Goal: Find specific page/section: Find specific page/section

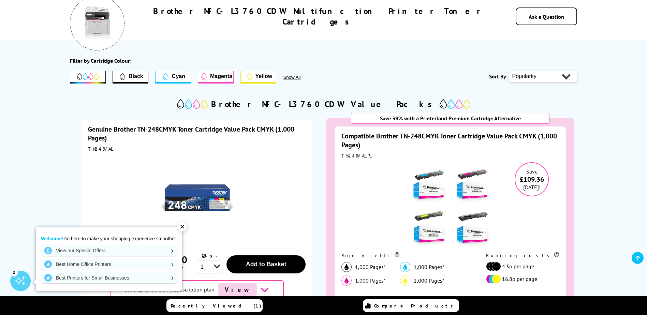
scroll to position [102, 0]
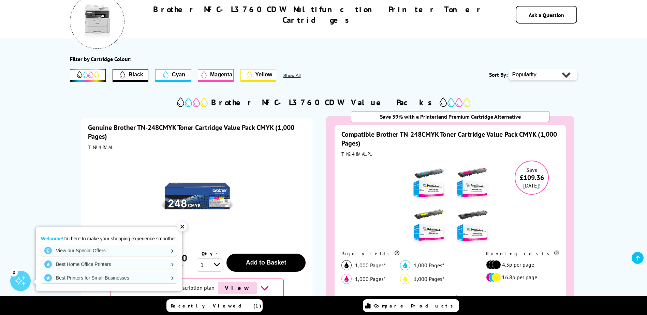
click at [439, 102] on img at bounding box center [454, 102] width 31 height 10
click at [349, 104] on h2 "Brother MFC-L3760CDW Value Packs" at bounding box center [323, 102] width 225 height 11
click at [309, 103] on h2 "Brother MFC-L3760CDW Value Packs" at bounding box center [323, 102] width 225 height 11
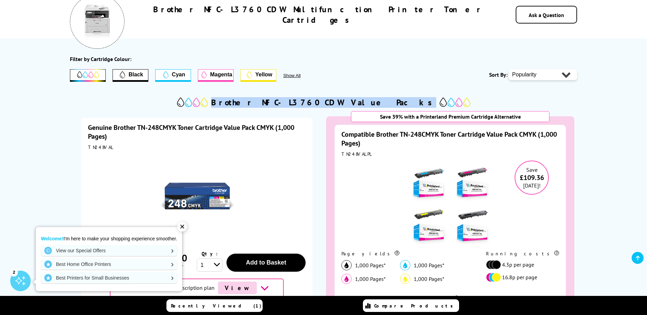
click at [309, 103] on h2 "Brother MFC-L3760CDW Value Packs" at bounding box center [323, 102] width 225 height 11
drag, startPoint x: 309, startPoint y: 103, endPoint x: 282, endPoint y: 105, distance: 27.4
click at [313, 109] on div "Genuine Brother TN-248CMYK Toner Cartridge Value Pack CMYK (1,000 Pages) TN248V…" at bounding box center [197, 252] width 248 height 286
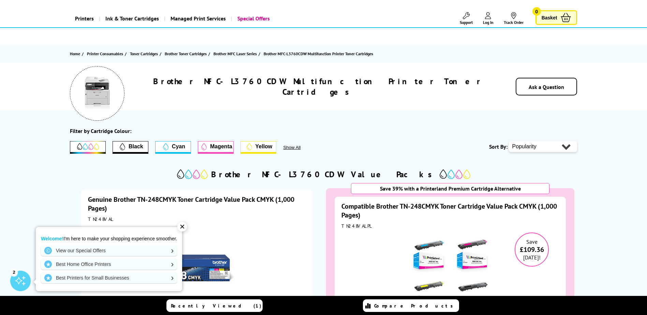
scroll to position [0, 0]
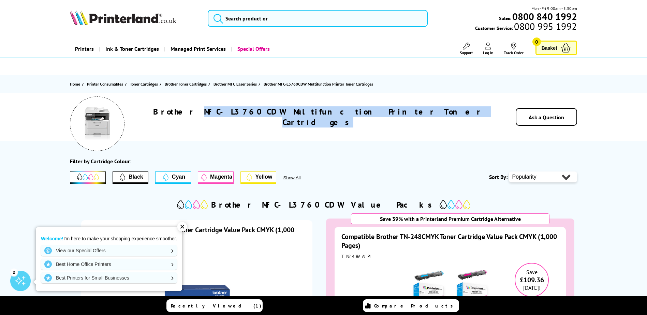
drag, startPoint x: 431, startPoint y: 119, endPoint x: 235, endPoint y: 106, distance: 196.4
click at [235, 106] on div "Brother MFC-L3760CDW Multifunction Printer Toner Cartridges Ask a Question" at bounding box center [323, 117] width 545 height 48
copy h1 "MFC-L3760CDW Multifunction Printer Toner Cartridges"
